Goal: Information Seeking & Learning: Learn about a topic

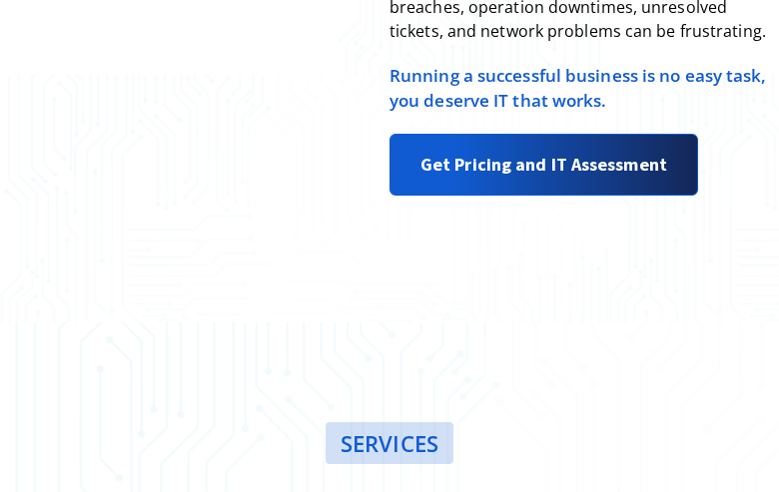
scroll to position [2511, 0]
